Goal: Navigation & Orientation: Find specific page/section

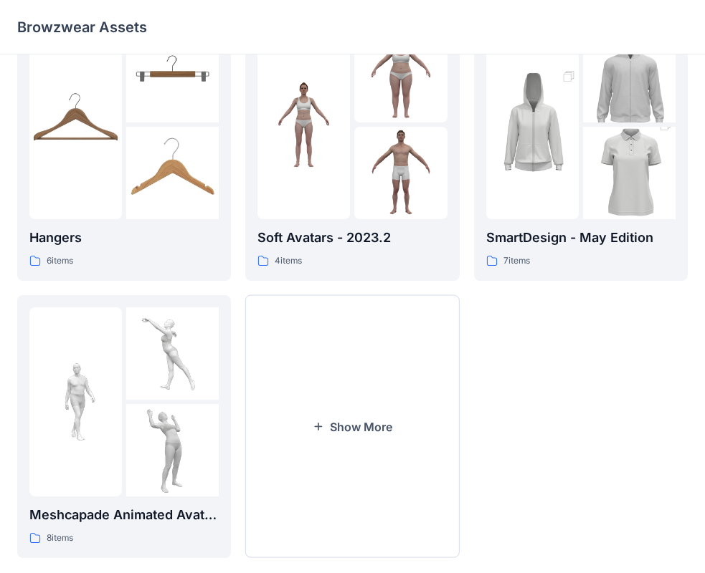
scroll to position [356, 0]
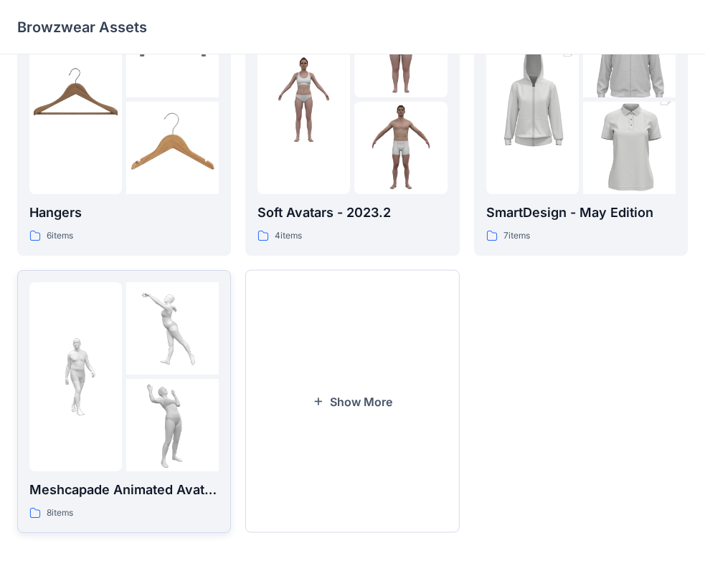
click at [148, 416] on img at bounding box center [172, 425] width 92 height 92
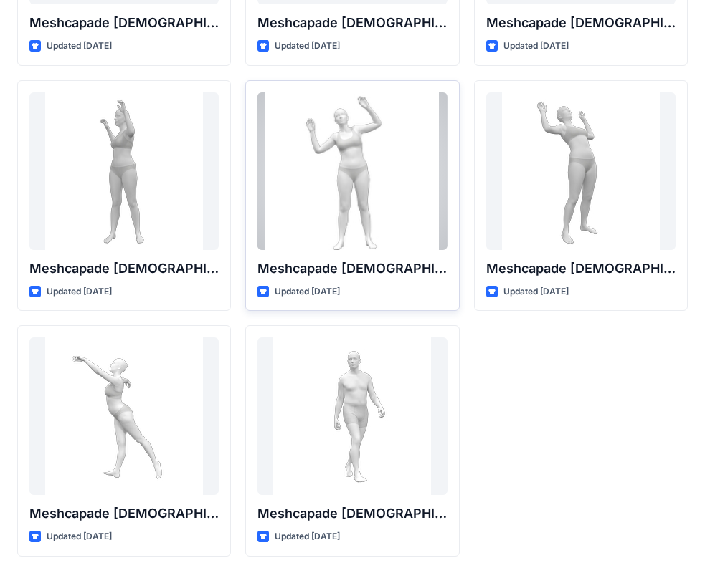
scroll to position [238, 0]
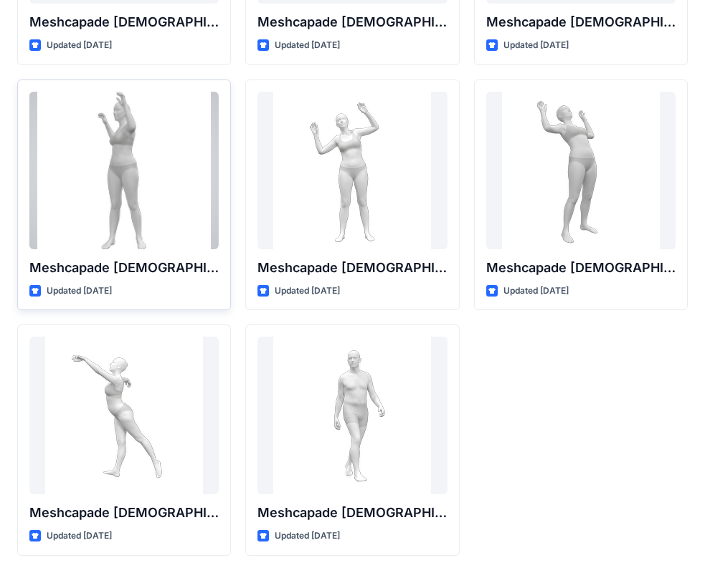
click at [150, 140] on div at bounding box center [123, 171] width 189 height 158
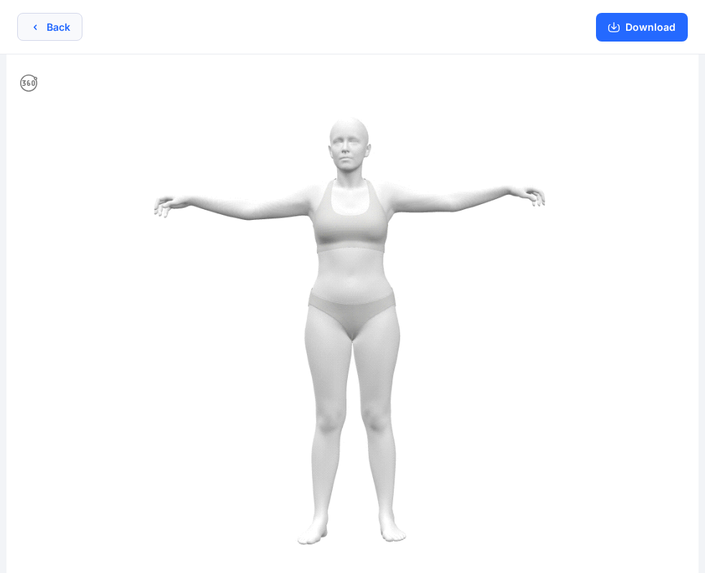
click at [41, 29] on button "Back" at bounding box center [49, 27] width 65 height 28
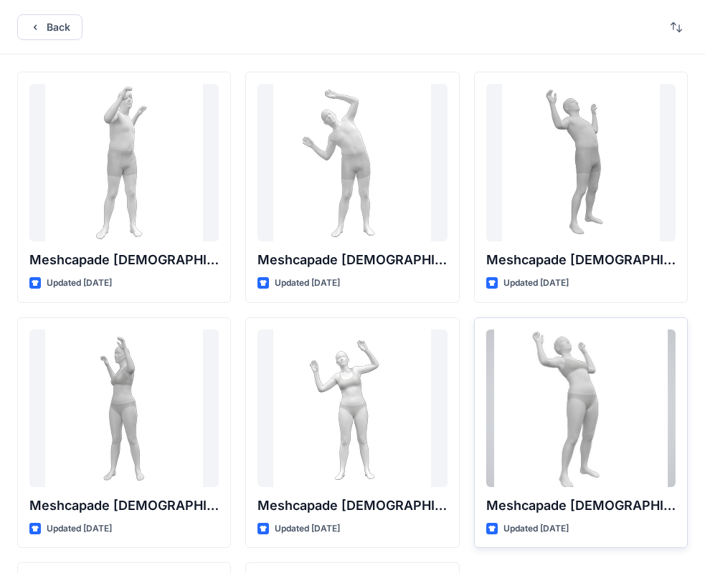
click at [499, 377] on div at bounding box center [580, 409] width 189 height 158
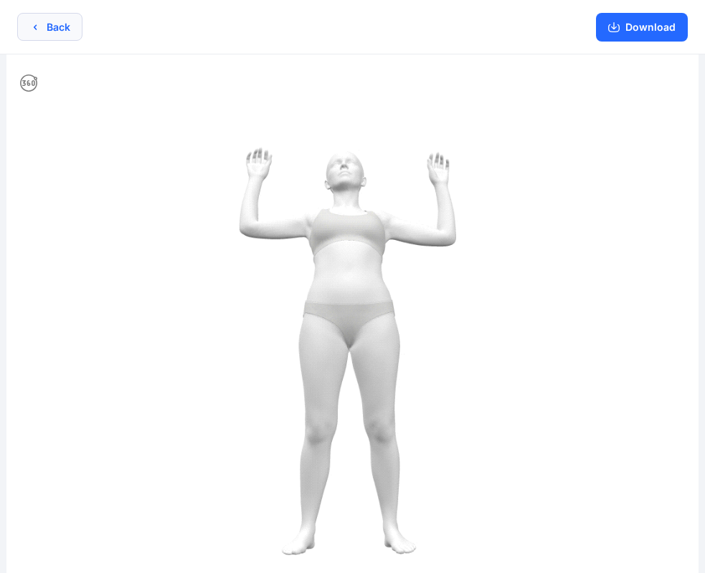
click at [55, 29] on button "Back" at bounding box center [49, 27] width 65 height 28
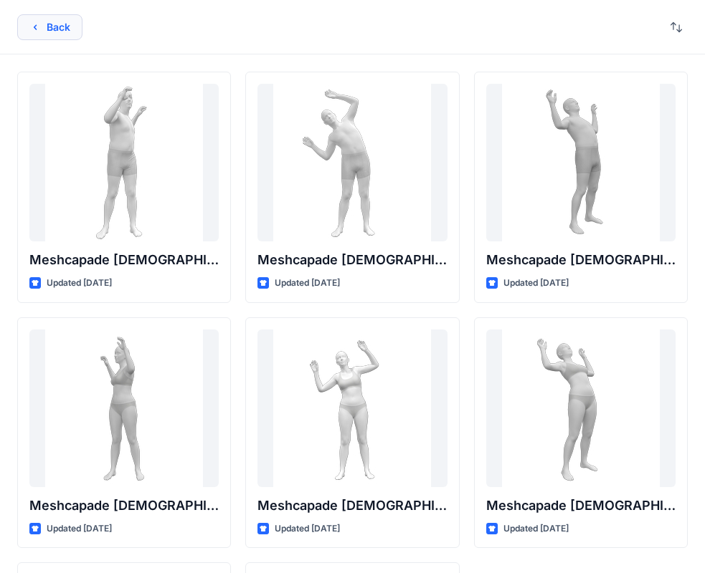
click at [68, 28] on button "Back" at bounding box center [49, 27] width 65 height 26
